Goal: Task Accomplishment & Management: Manage account settings

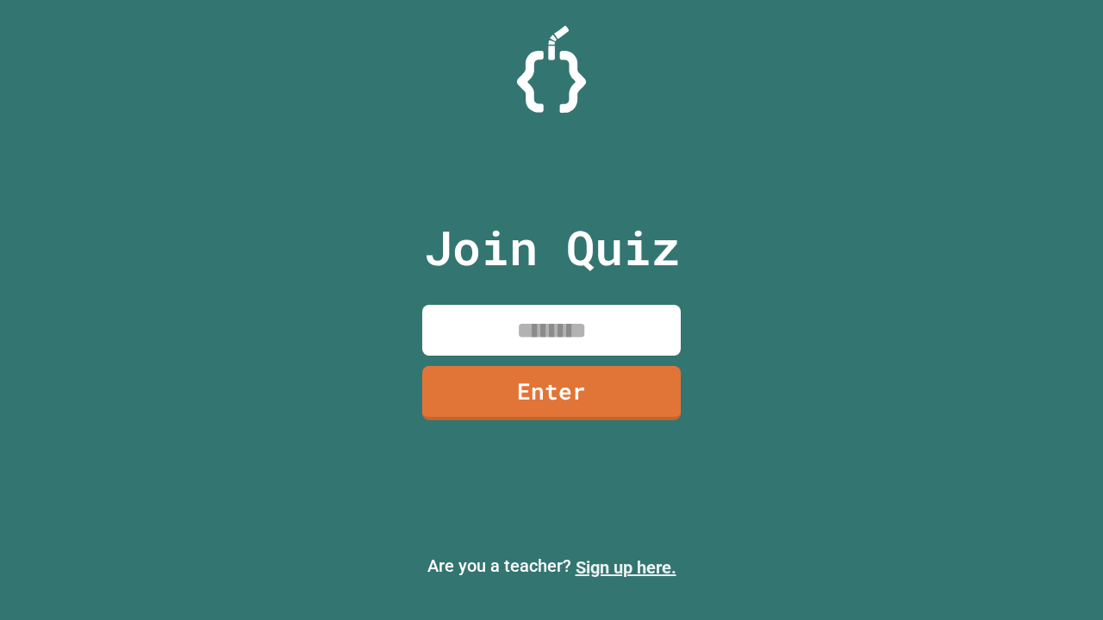
click at [625, 568] on link "Sign up here." at bounding box center [625, 567] width 101 height 21
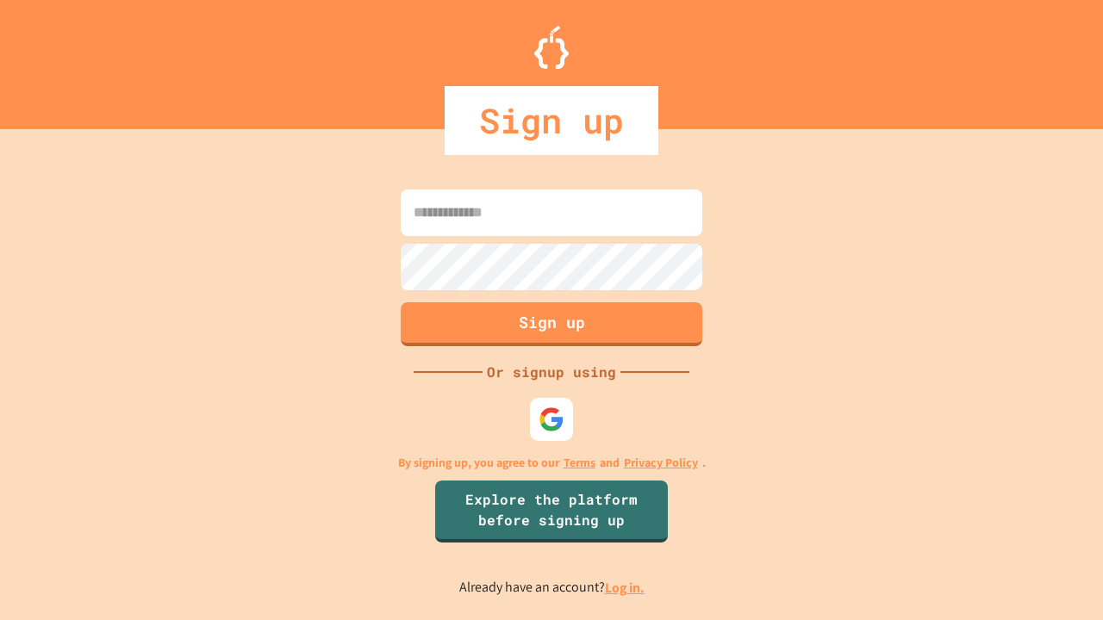
click at [625, 587] on link "Log in." at bounding box center [625, 588] width 40 height 18
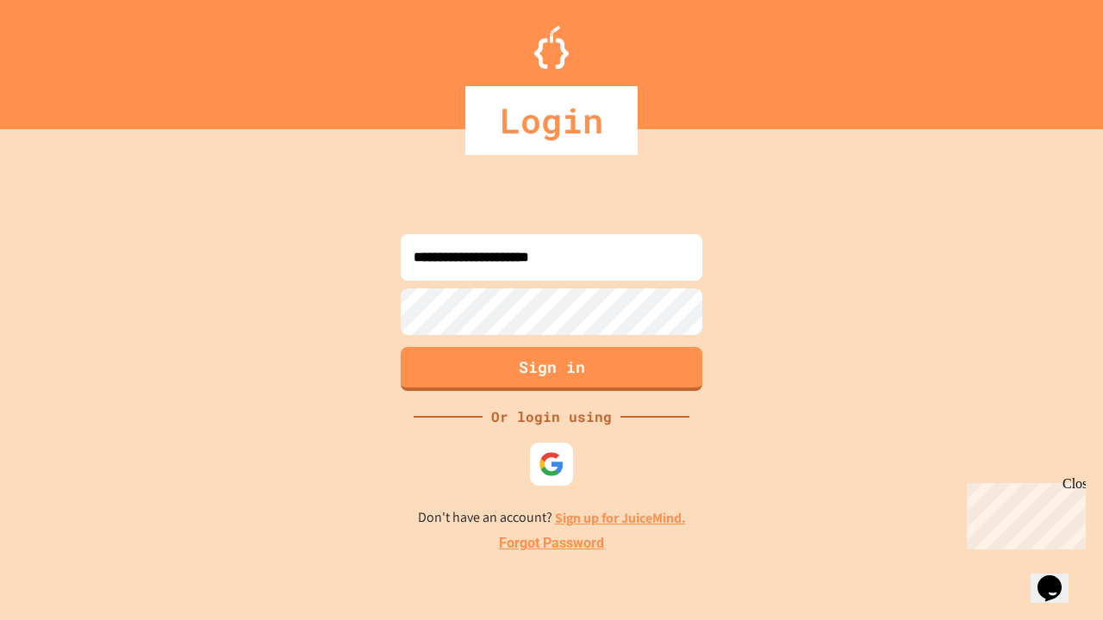
type input "**********"
